Goal: Check status: Check status

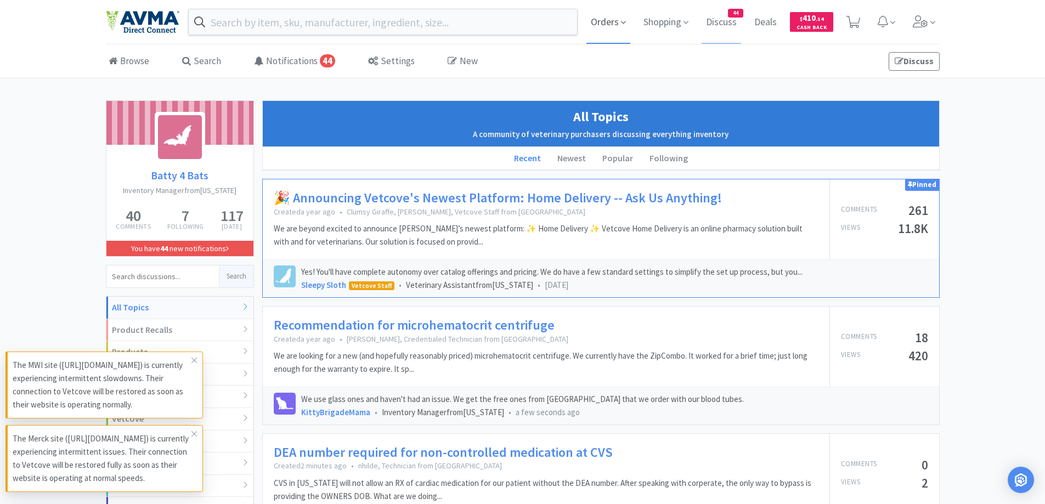
click at [614, 25] on span "Orders" at bounding box center [608, 22] width 44 height 44
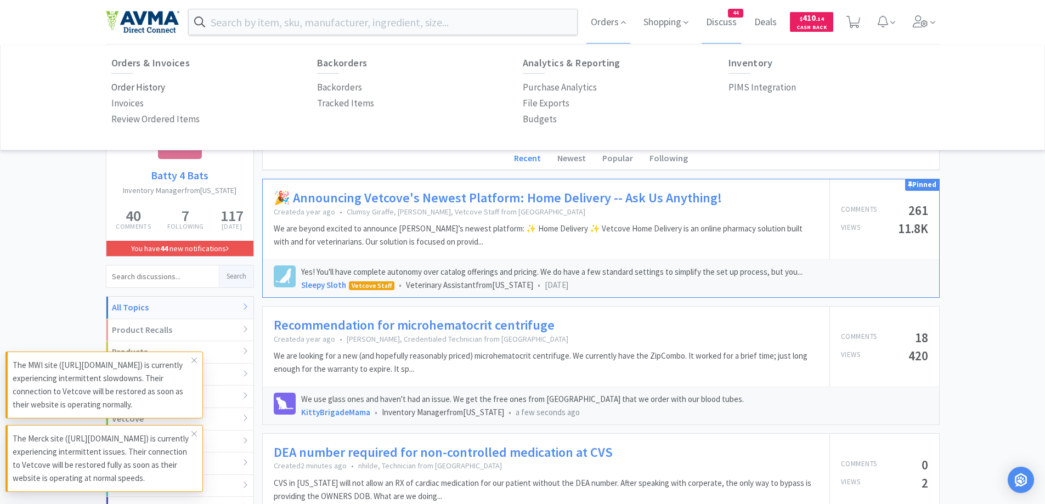
click at [151, 87] on p "Order History" at bounding box center [138, 87] width 54 height 15
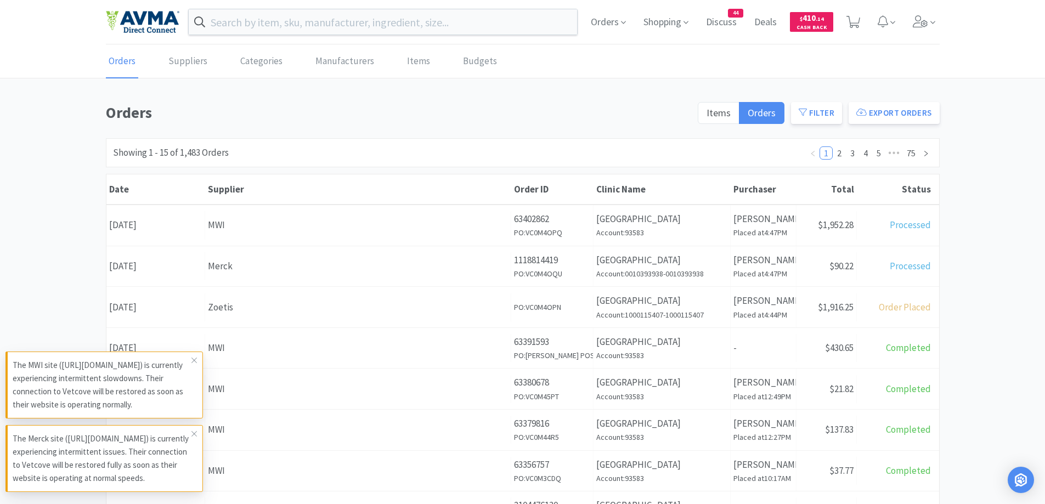
scroll to position [110, 0]
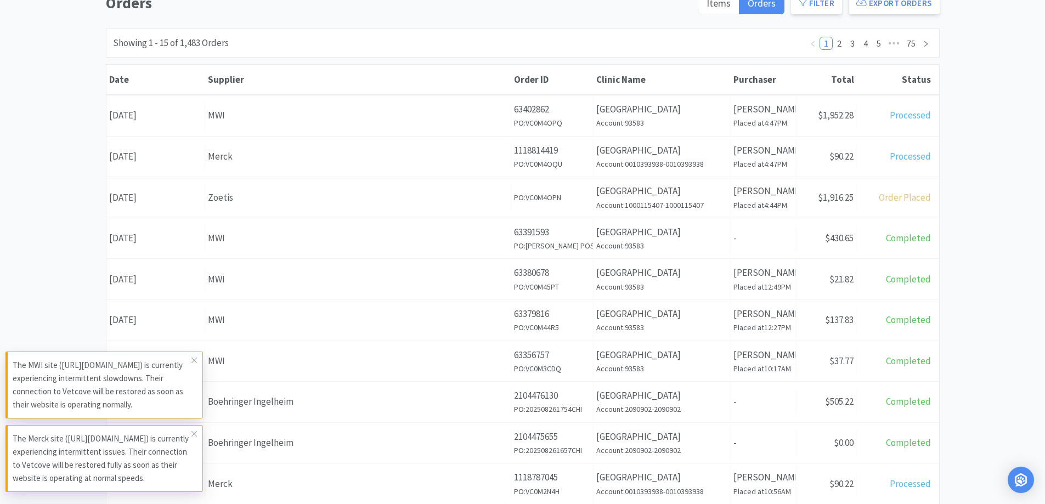
click at [46, 201] on div "Orders Items Orders Filter Export Orders Filters Filter Suppliers All Suppliers…" at bounding box center [522, 369] width 1045 height 757
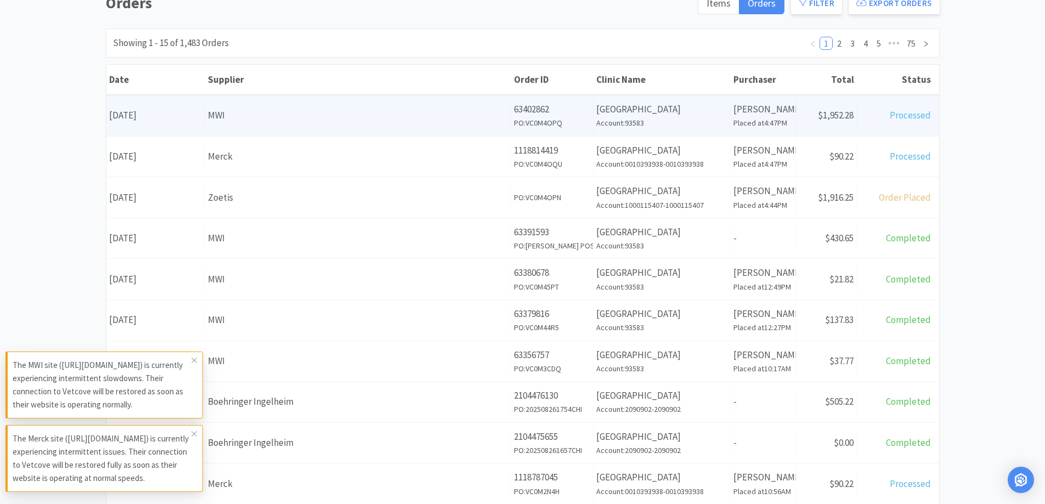
click at [384, 118] on div "MWI" at bounding box center [358, 115] width 300 height 15
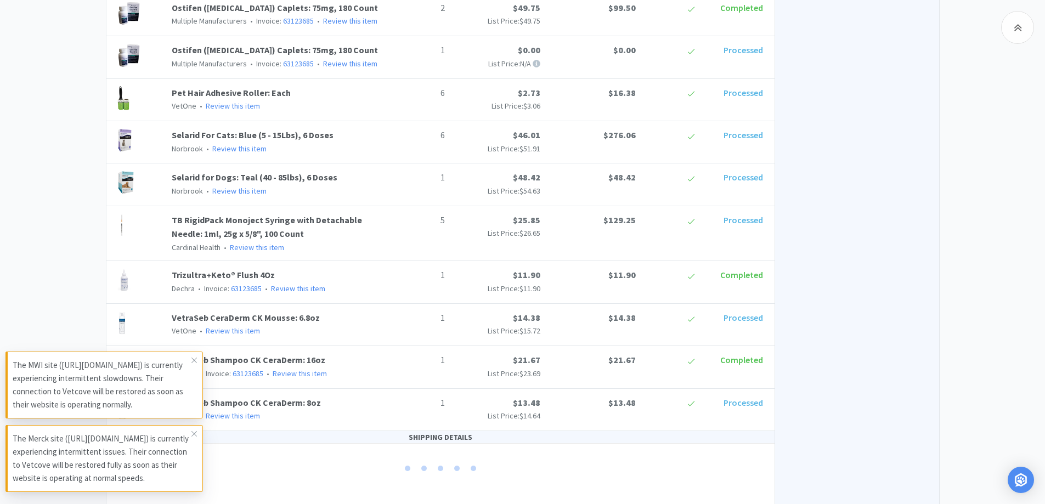
scroll to position [1221, 0]
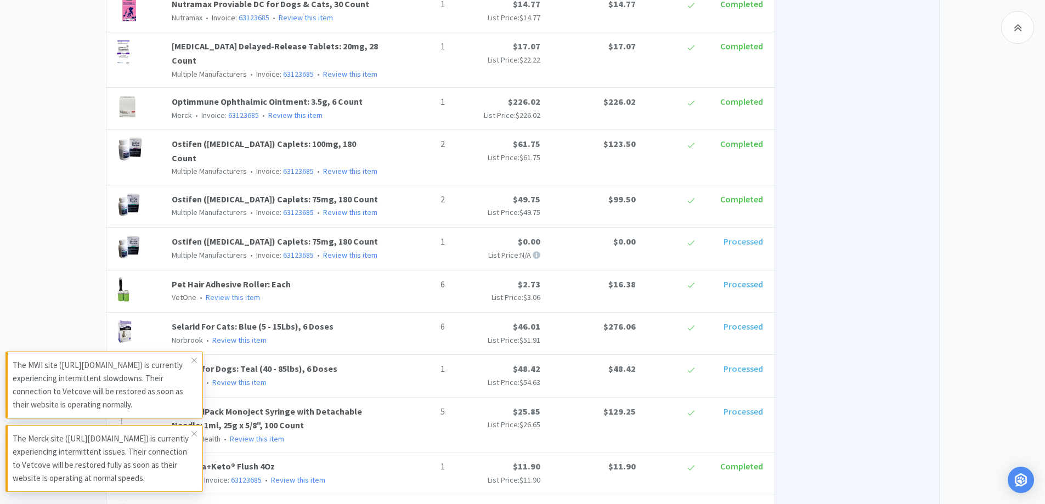
scroll to position [1221, 0]
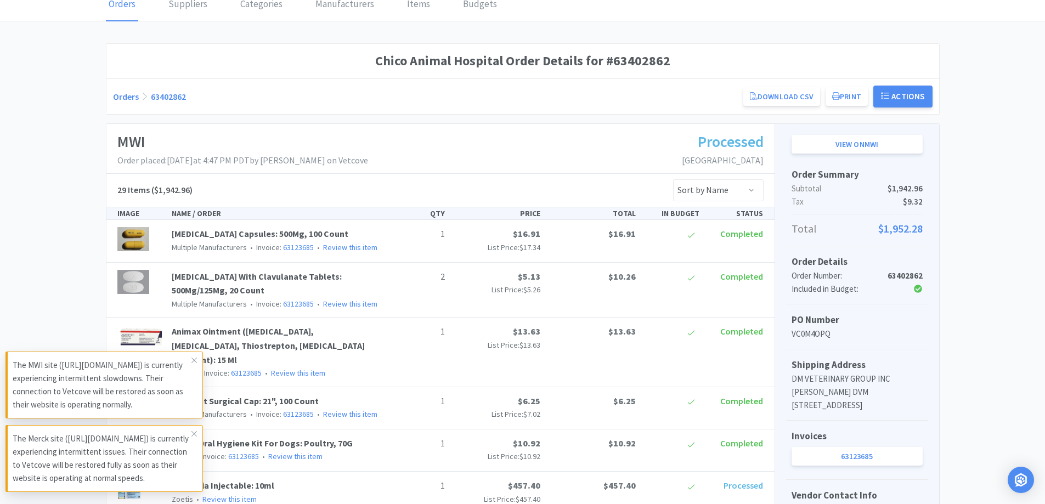
scroll to position [0, 0]
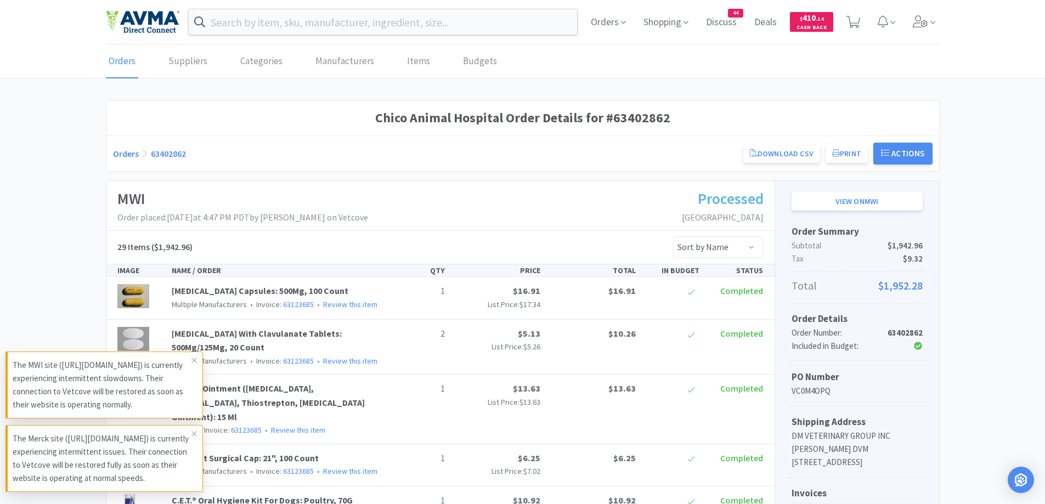
click at [126, 152] on link "Orders" at bounding box center [126, 153] width 26 height 11
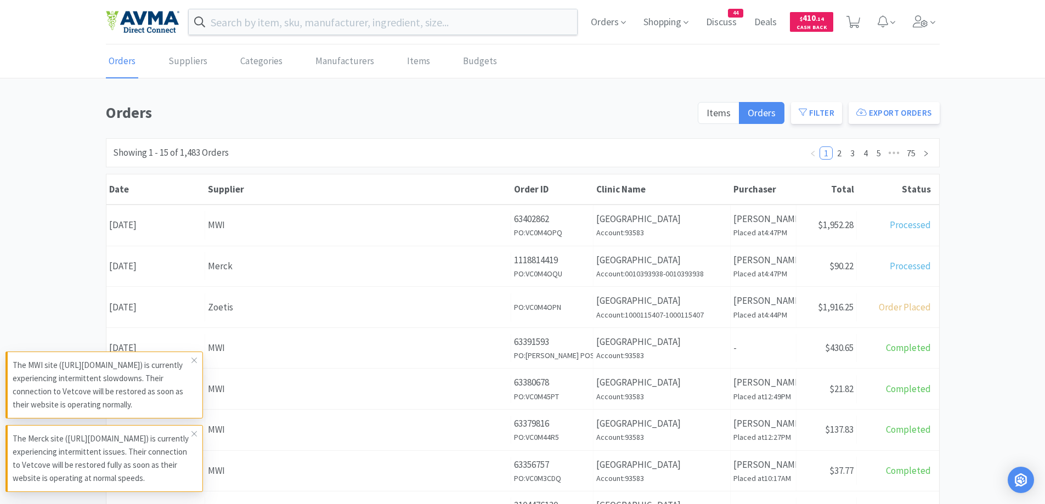
click at [963, 130] on div "Orders Items Orders Filter Export Orders Filters Filter Suppliers All Suppliers…" at bounding box center [522, 478] width 1045 height 757
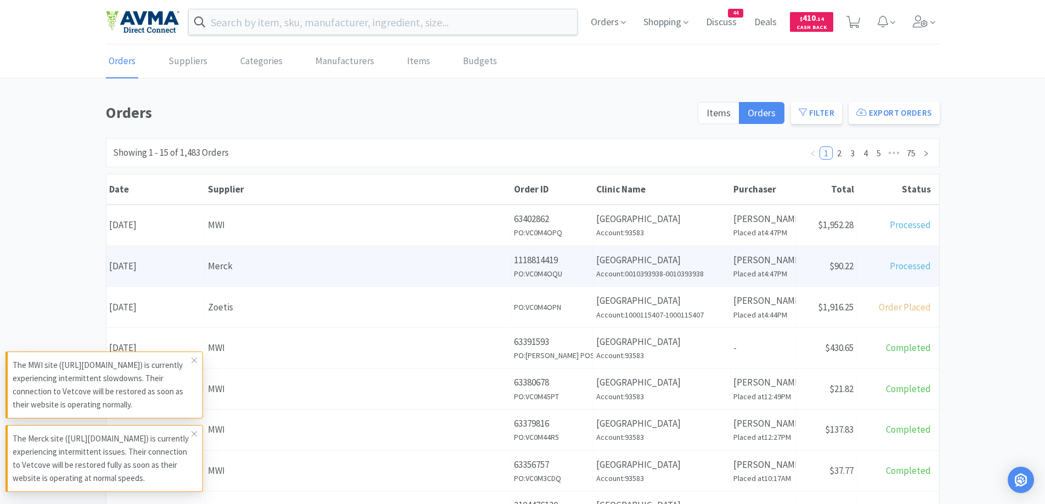
click at [392, 257] on div "Supplier Merck" at bounding box center [358, 266] width 306 height 28
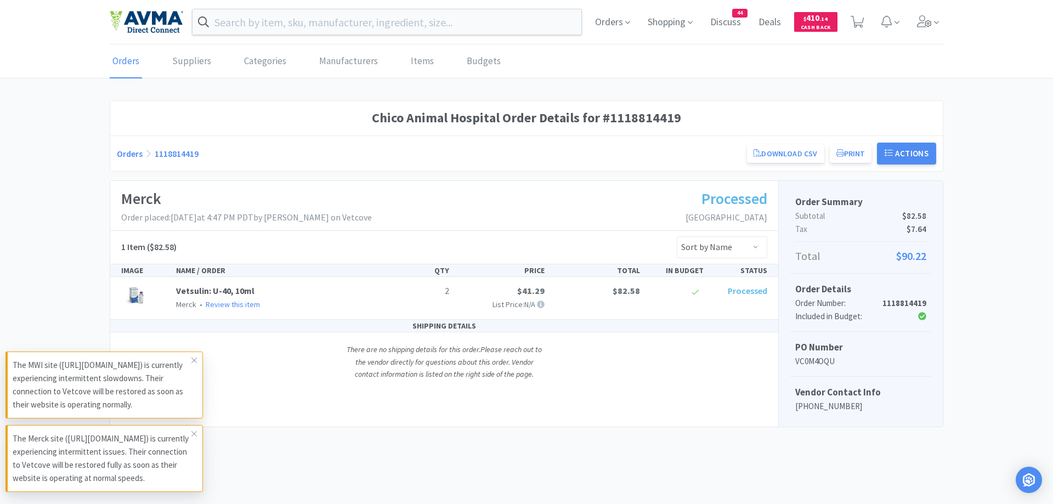
click at [122, 150] on link "Orders" at bounding box center [130, 153] width 26 height 11
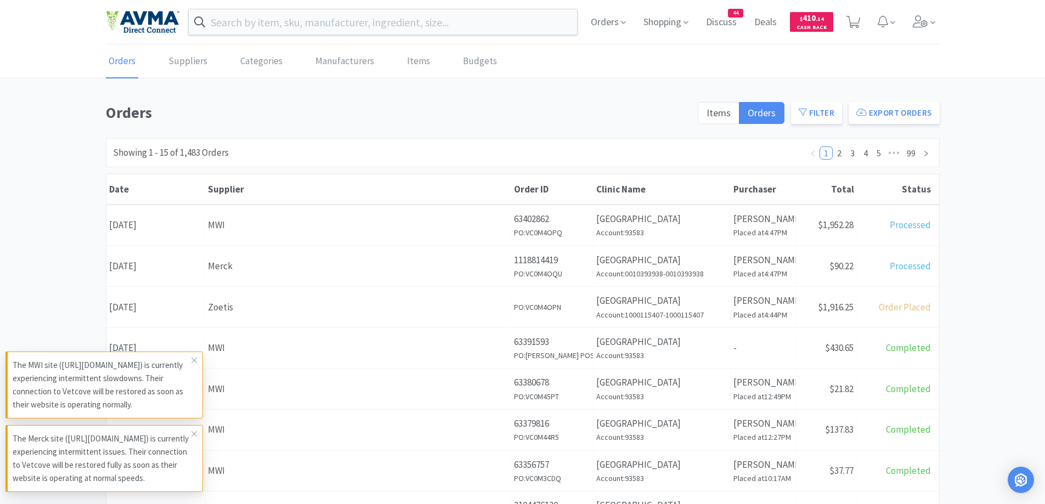
click at [508, 77] on div "Orders Suppliers Categories Manufacturers Items Budgets" at bounding box center [523, 61] width 834 height 33
